Goal: Information Seeking & Learning: Learn about a topic

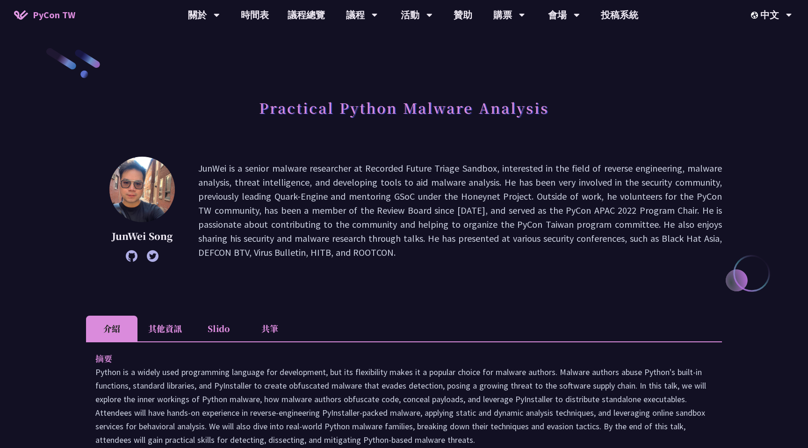
click at [283, 172] on p "JunWei is a senior malware researcher at Recorded Future Triage Sandbox, intere…" at bounding box center [459, 210] width 523 height 98
click at [262, 15] on link "時間表" at bounding box center [254, 15] width 47 height 30
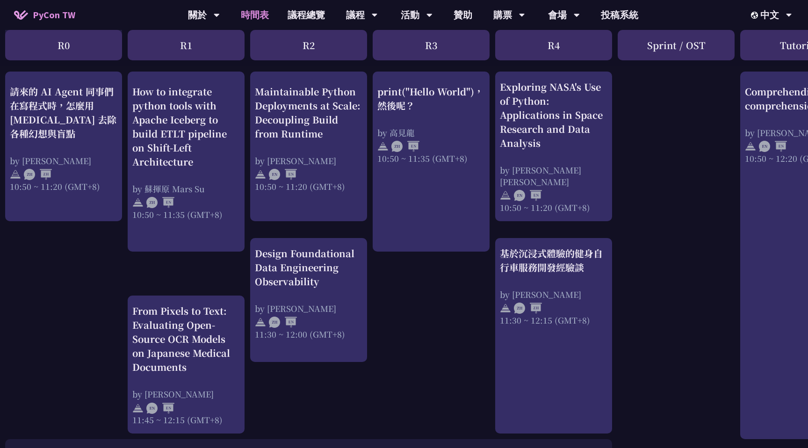
scroll to position [346, 4]
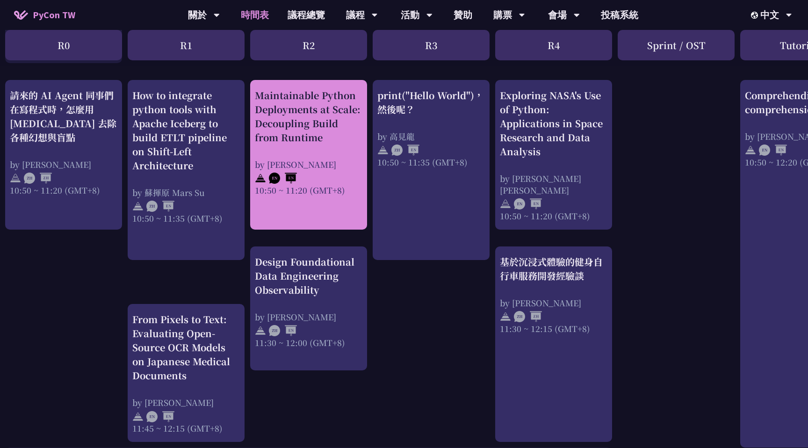
click at [299, 184] on div "10:50 ~ 11:20 (GMT+8)" at bounding box center [309, 190] width 108 height 12
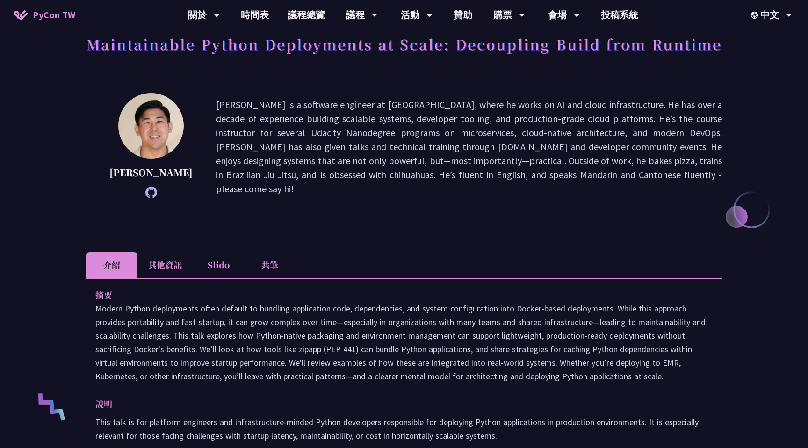
scroll to position [57, 0]
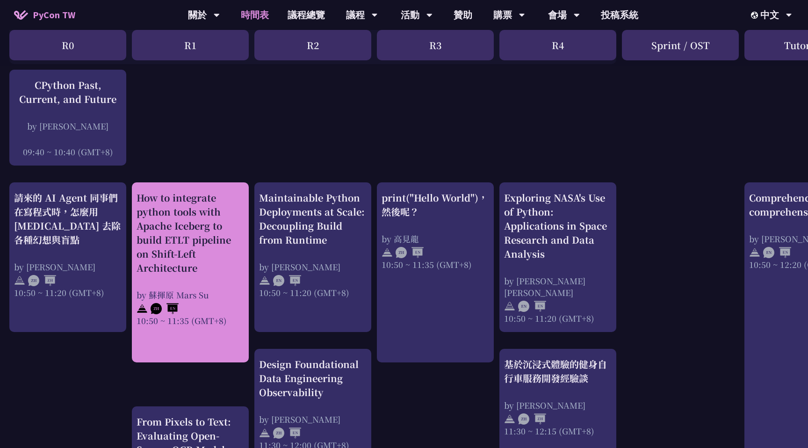
scroll to position [201, 0]
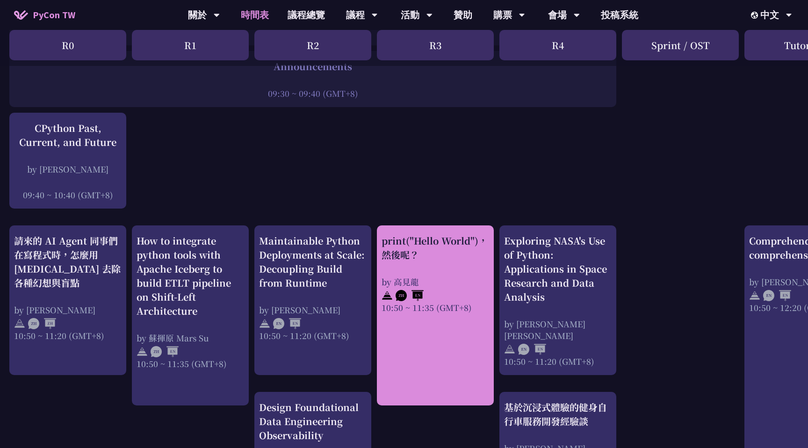
click at [405, 335] on link "print("Hello World")，然後呢？ by [PERSON_NAME] 10:50 ~ 11:35 (GMT+8)" at bounding box center [435, 316] width 108 height 164
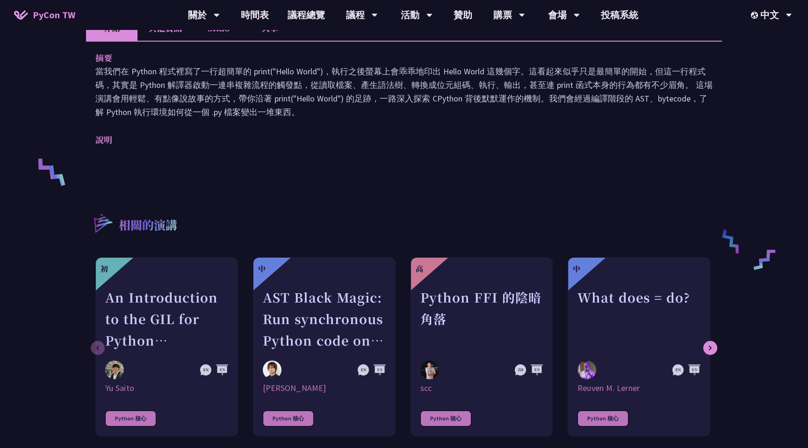
scroll to position [284, 0]
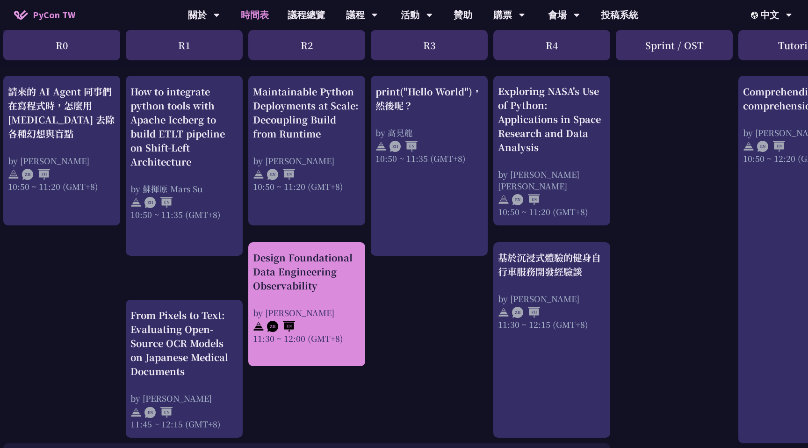
scroll to position [350, 3]
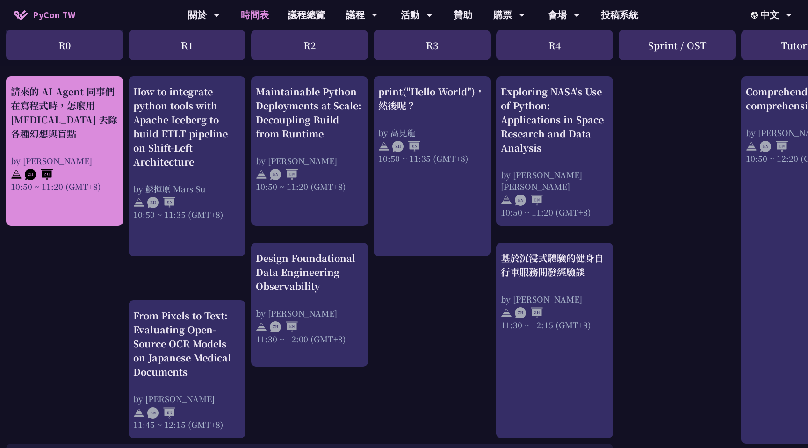
click at [99, 136] on div "請來的 AI Agent 同事們在寫程式時，怎麼用 [MEDICAL_DATA] 去除各種幻想與盲點" at bounding box center [65, 113] width 108 height 56
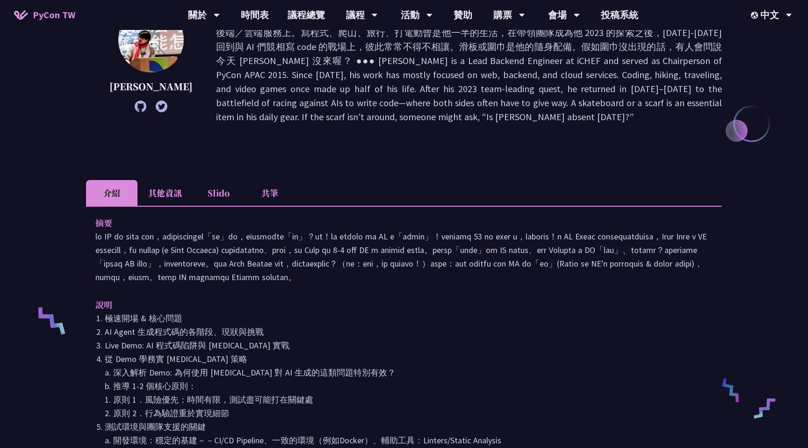
scroll to position [164, 0]
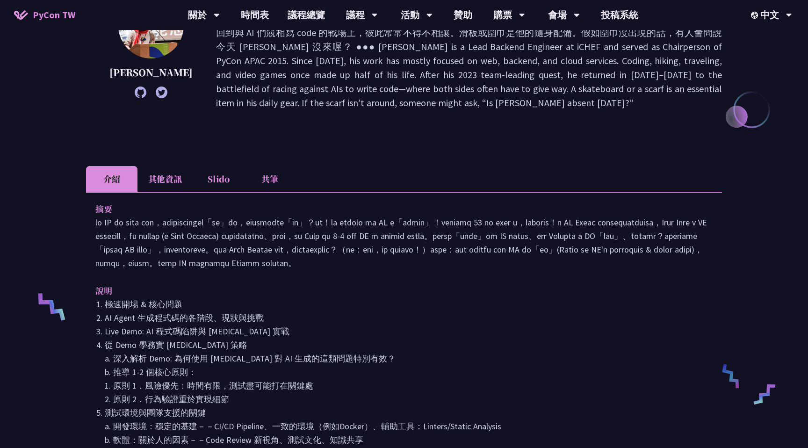
click at [177, 183] on li "其他資訊" at bounding box center [164, 179] width 55 height 26
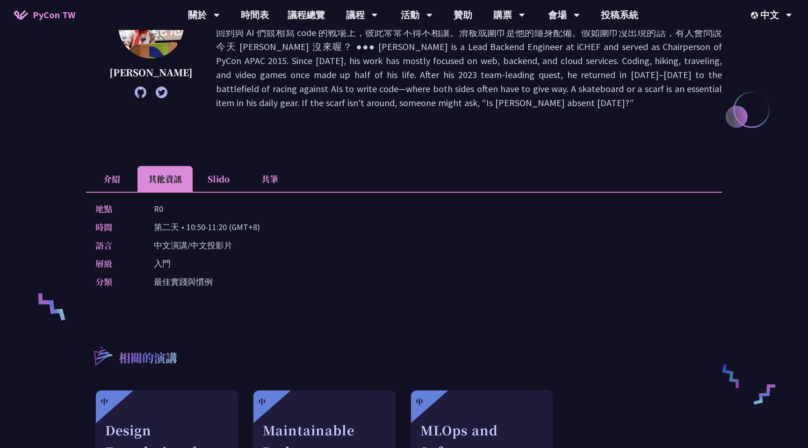
click at [118, 181] on li "介紹" at bounding box center [111, 179] width 51 height 26
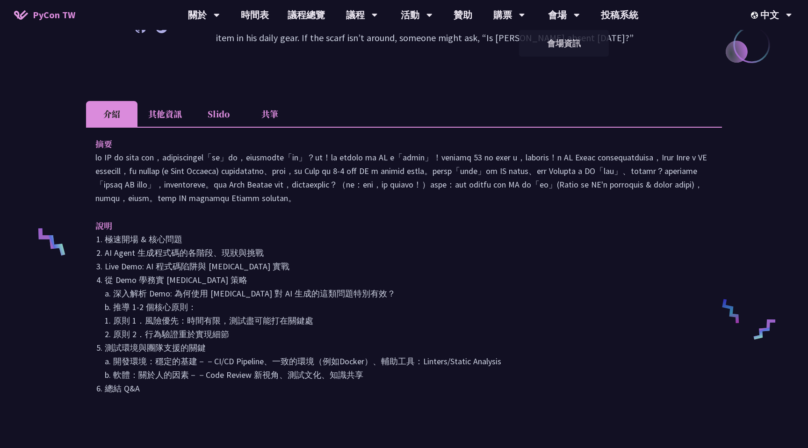
scroll to position [0, 0]
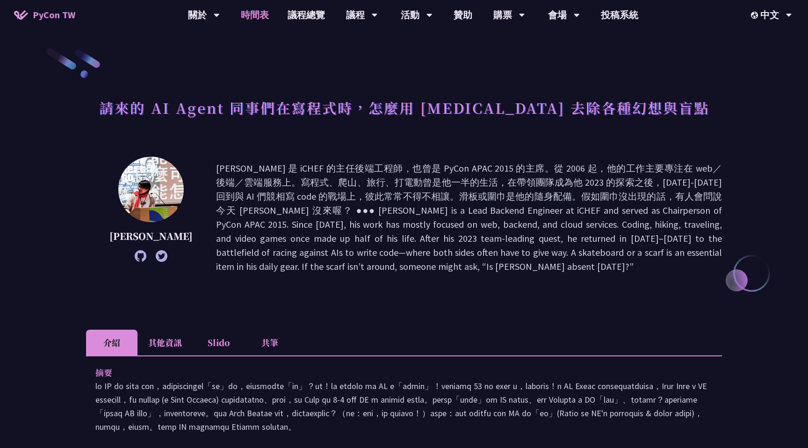
click at [262, 14] on link "時間表" at bounding box center [254, 15] width 47 height 30
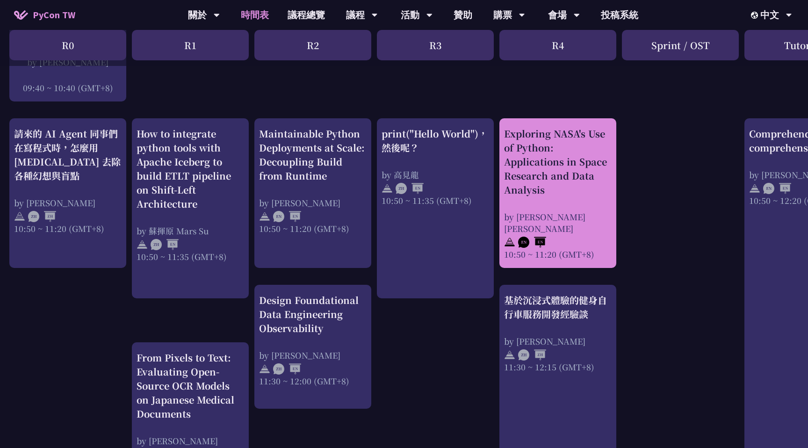
scroll to position [309, 0]
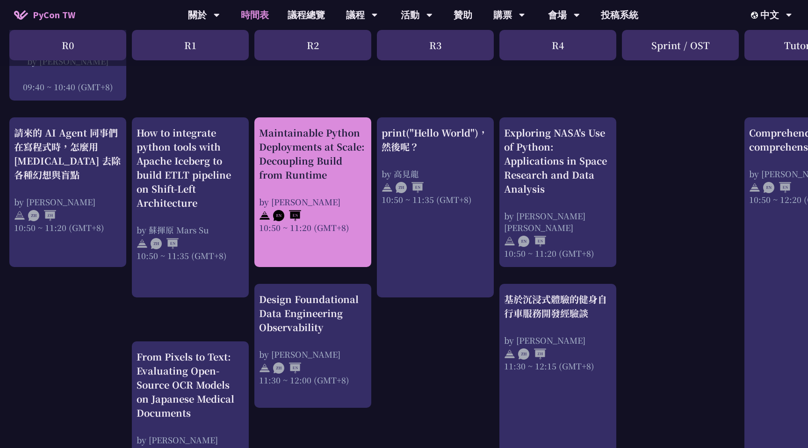
click at [286, 196] on div "by [PERSON_NAME]" at bounding box center [313, 202] width 108 height 12
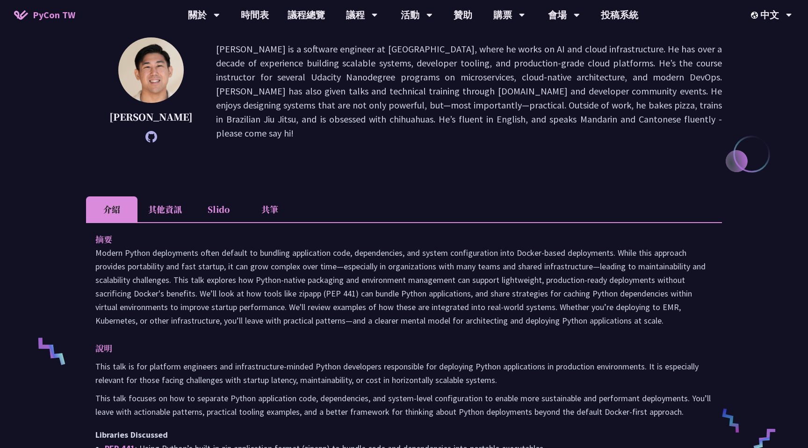
scroll to position [68, 0]
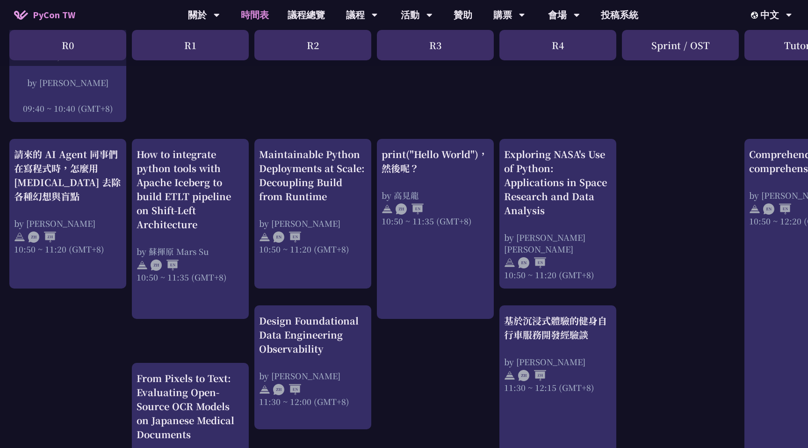
scroll to position [288, 0]
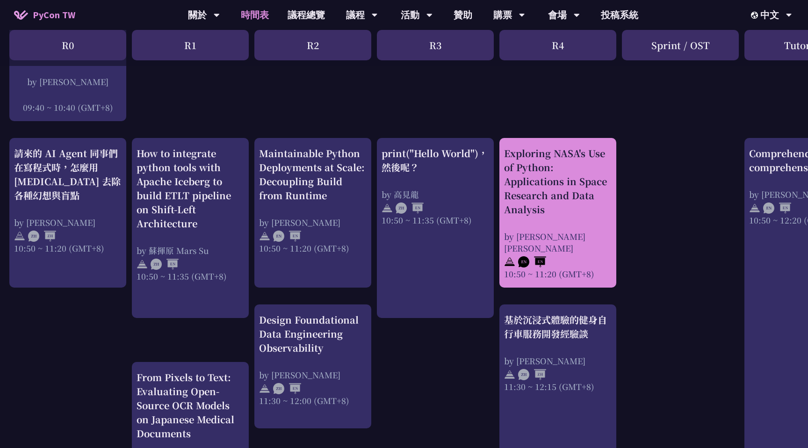
click at [577, 191] on div "Exploring NASA's Use of Python: Applications in Space Research and Data Analysis" at bounding box center [558, 181] width 108 height 70
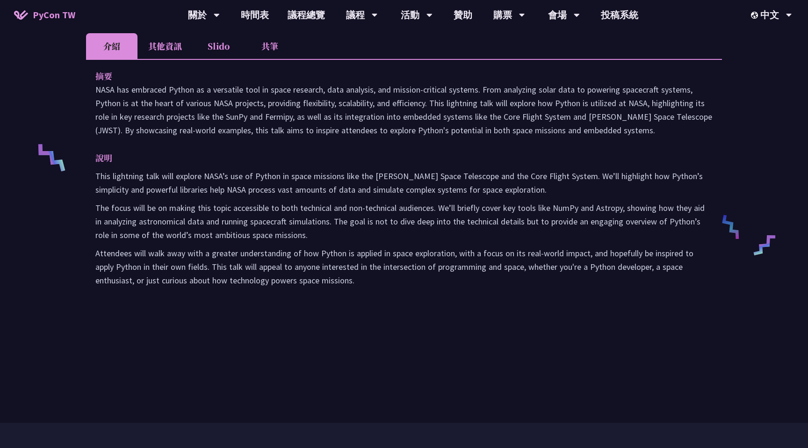
scroll to position [311, 0]
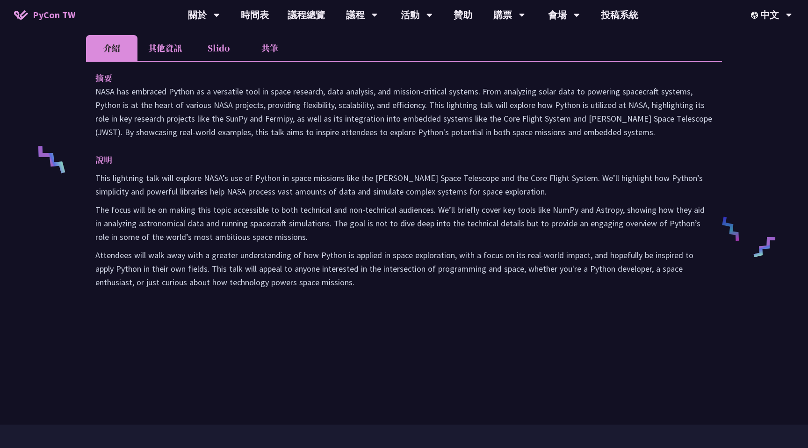
click at [456, 107] on p "NASA has embraced Python as a versatile tool in space research, data analysis, …" at bounding box center [403, 112] width 617 height 54
click at [448, 142] on div "摘要 NASA has embraced Python as a versatile tool in space research, data analysi…" at bounding box center [404, 186] width 636 height 251
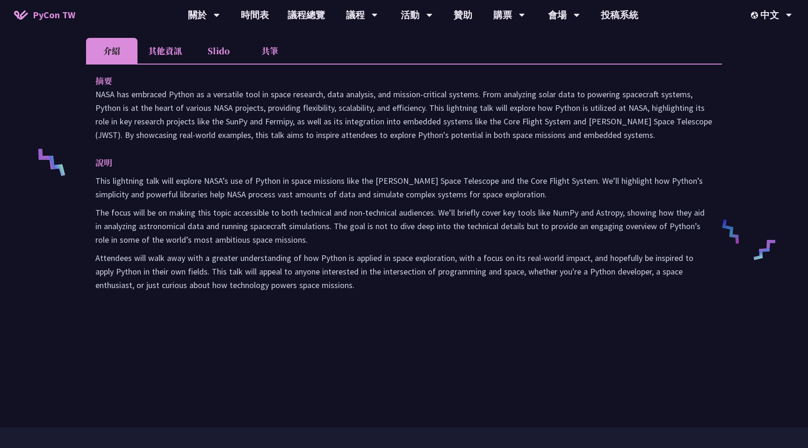
scroll to position [310, 0]
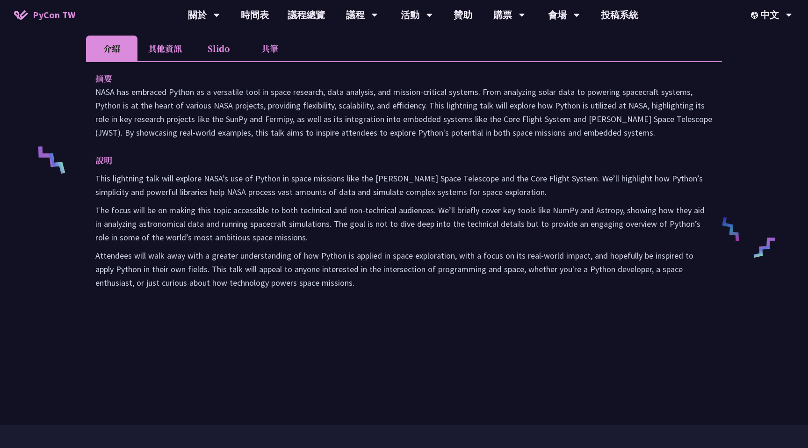
click at [363, 123] on p "NASA has embraced Python as a versatile tool in space research, data analysis, …" at bounding box center [403, 112] width 617 height 54
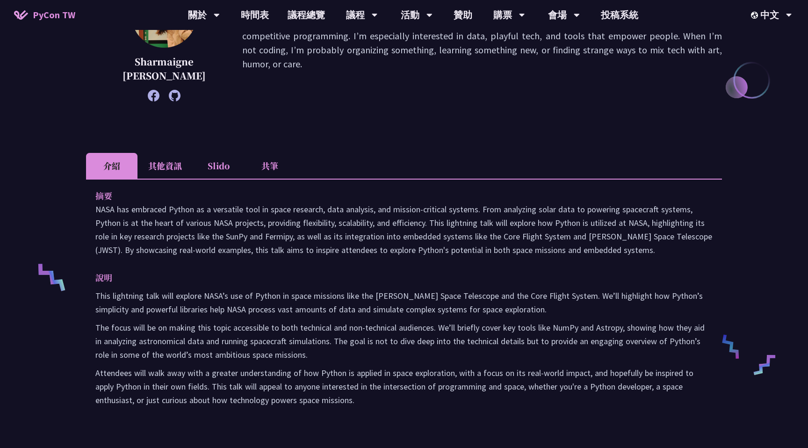
scroll to position [0, 0]
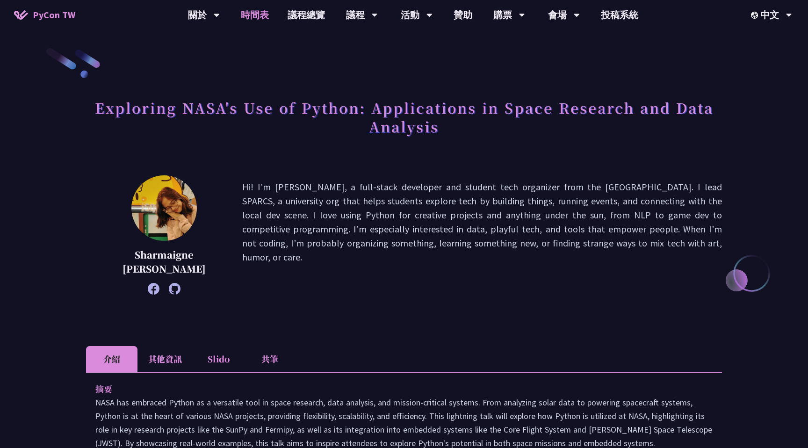
click at [245, 17] on link "時間表" at bounding box center [254, 15] width 47 height 30
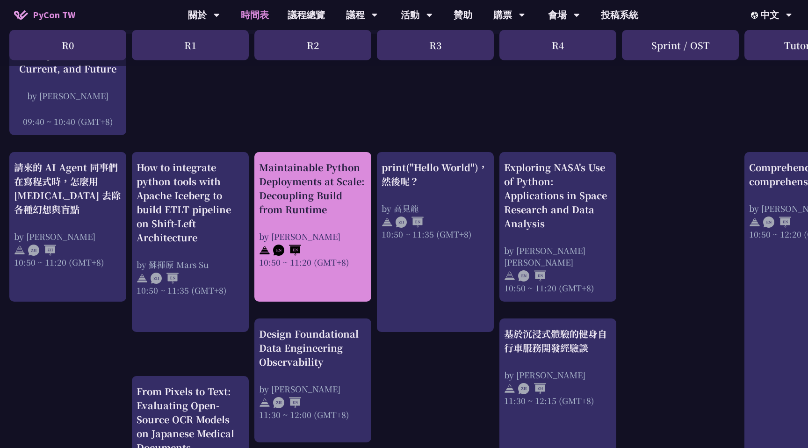
scroll to position [337, 0]
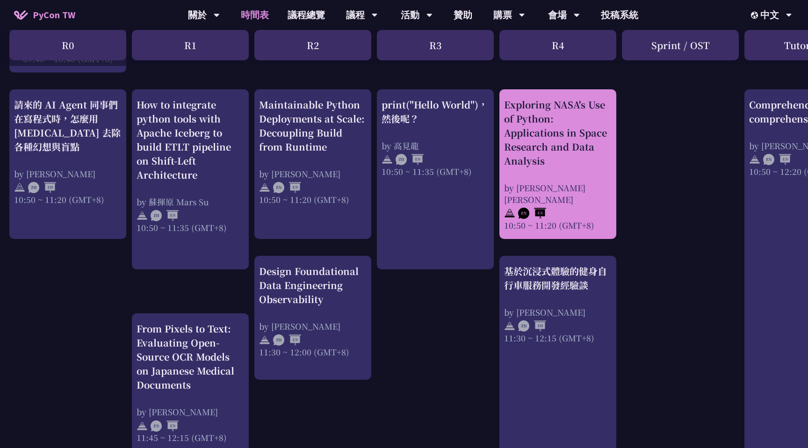
click at [551, 179] on div "Exploring NASA's Use of Python: Applications in Space Research and Data Analysi…" at bounding box center [558, 164] width 108 height 133
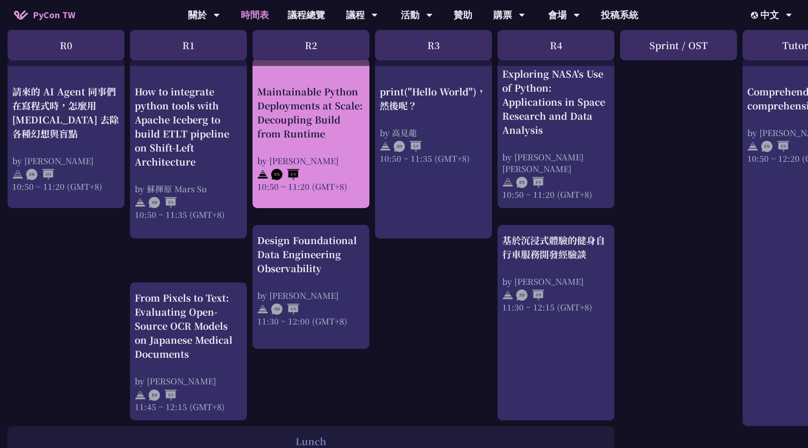
scroll to position [368, 9]
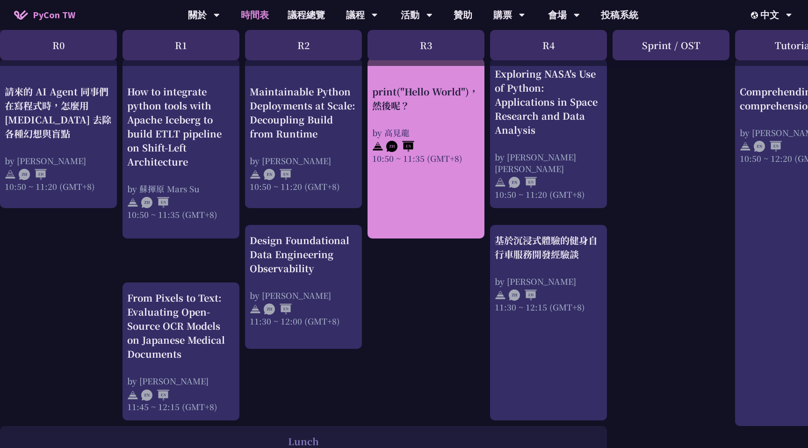
scroll to position [362, 10]
